Goal: Find specific page/section: Find specific page/section

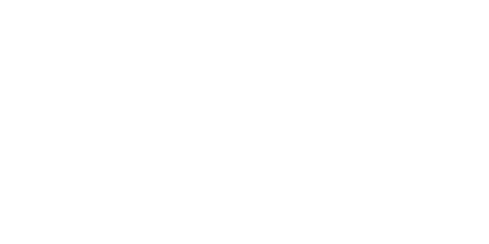
scroll to position [183, 0]
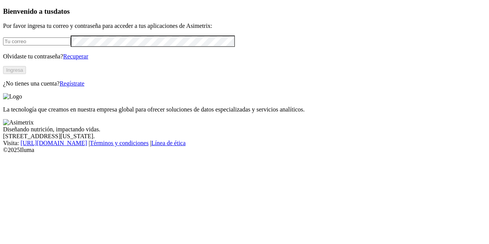
type input "[PERSON_NAME][EMAIL_ADDRESS][PERSON_NAME][DOMAIN_NAME]"
click at [26, 74] on button "Ingresa" at bounding box center [14, 70] width 23 height 8
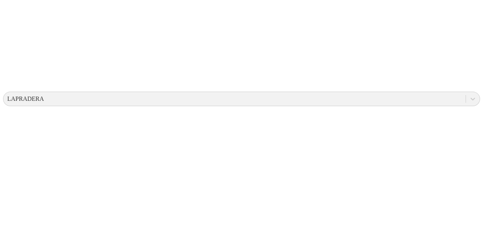
scroll to position [223, 0]
